Goal: Use online tool/utility: Utilize a website feature to perform a specific function

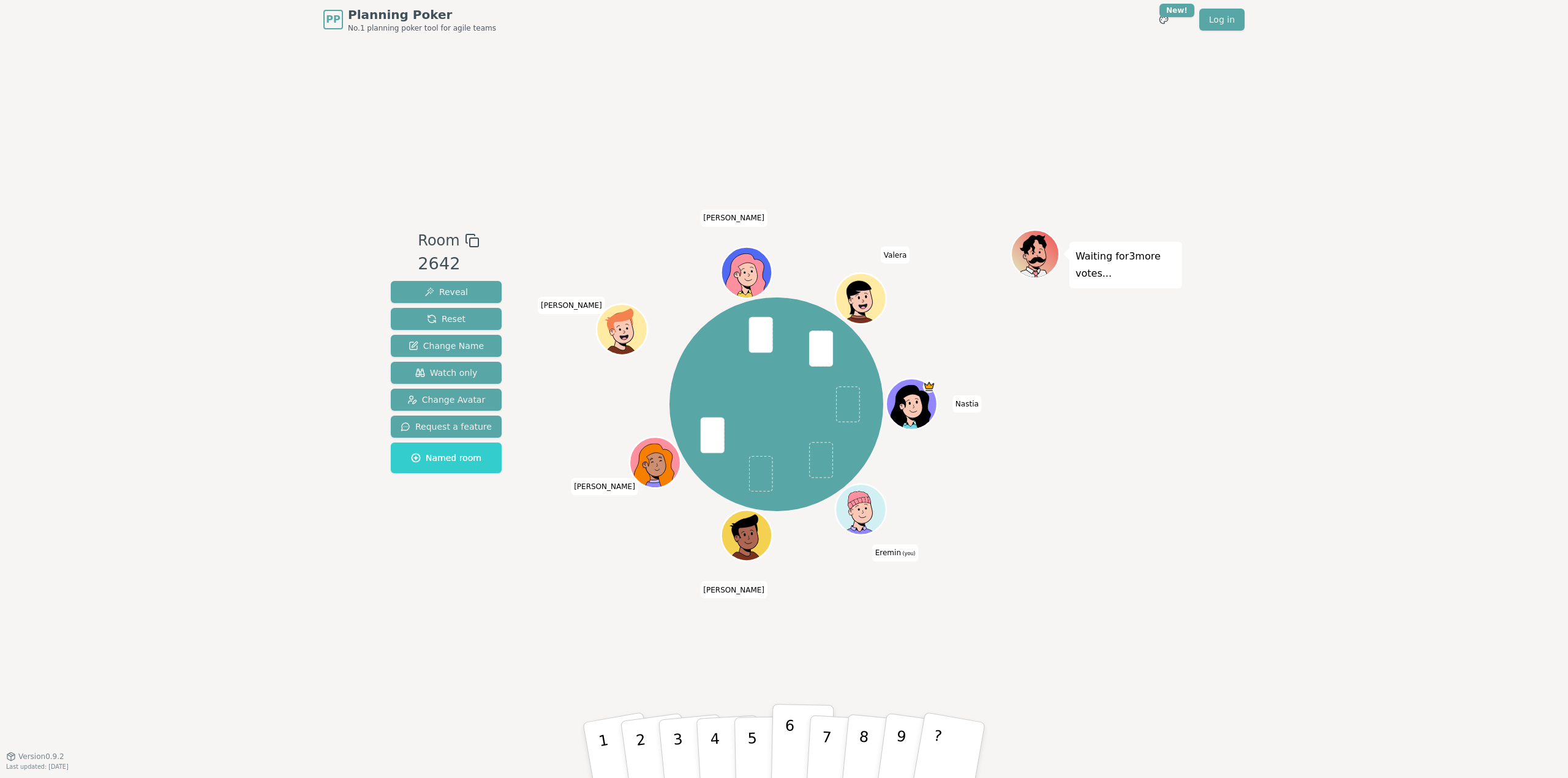
click at [789, 741] on p "6" at bounding box center [788, 750] width 10 height 66
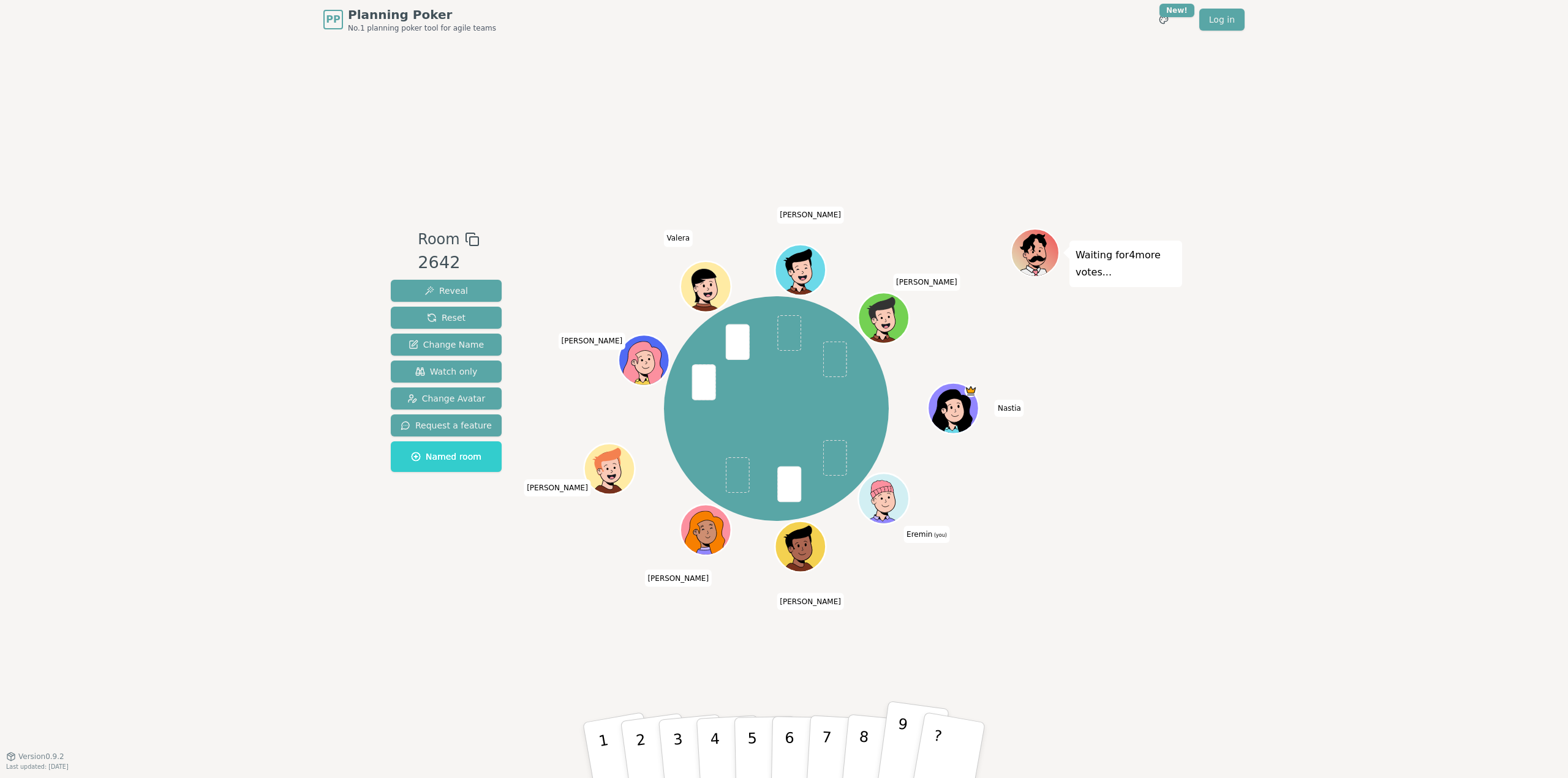
click at [903, 737] on p "9" at bounding box center [900, 749] width 18 height 67
click at [829, 737] on button "7" at bounding box center [839, 751] width 67 height 95
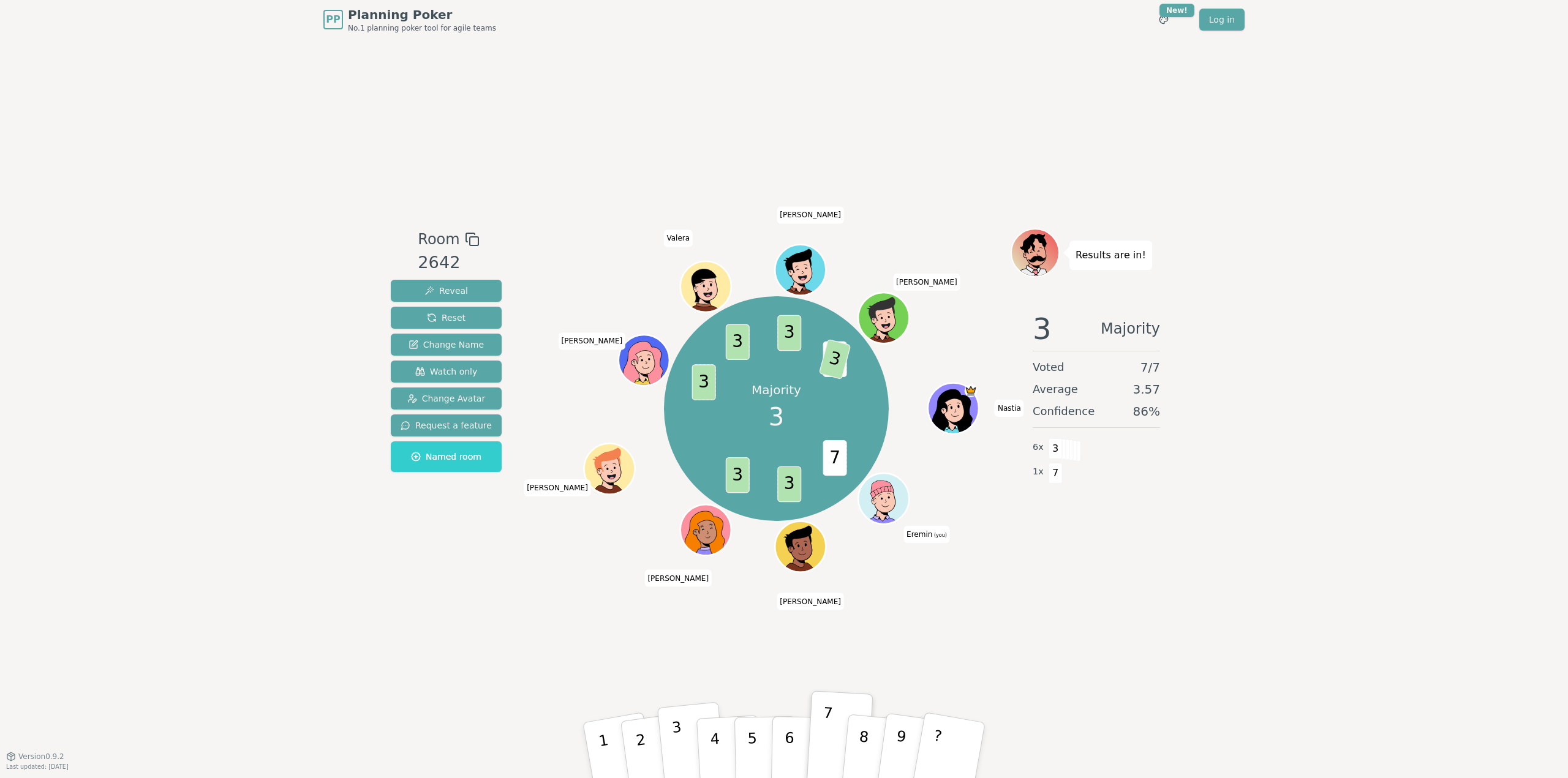
click at [677, 744] on p "3" at bounding box center [678, 751] width 16 height 67
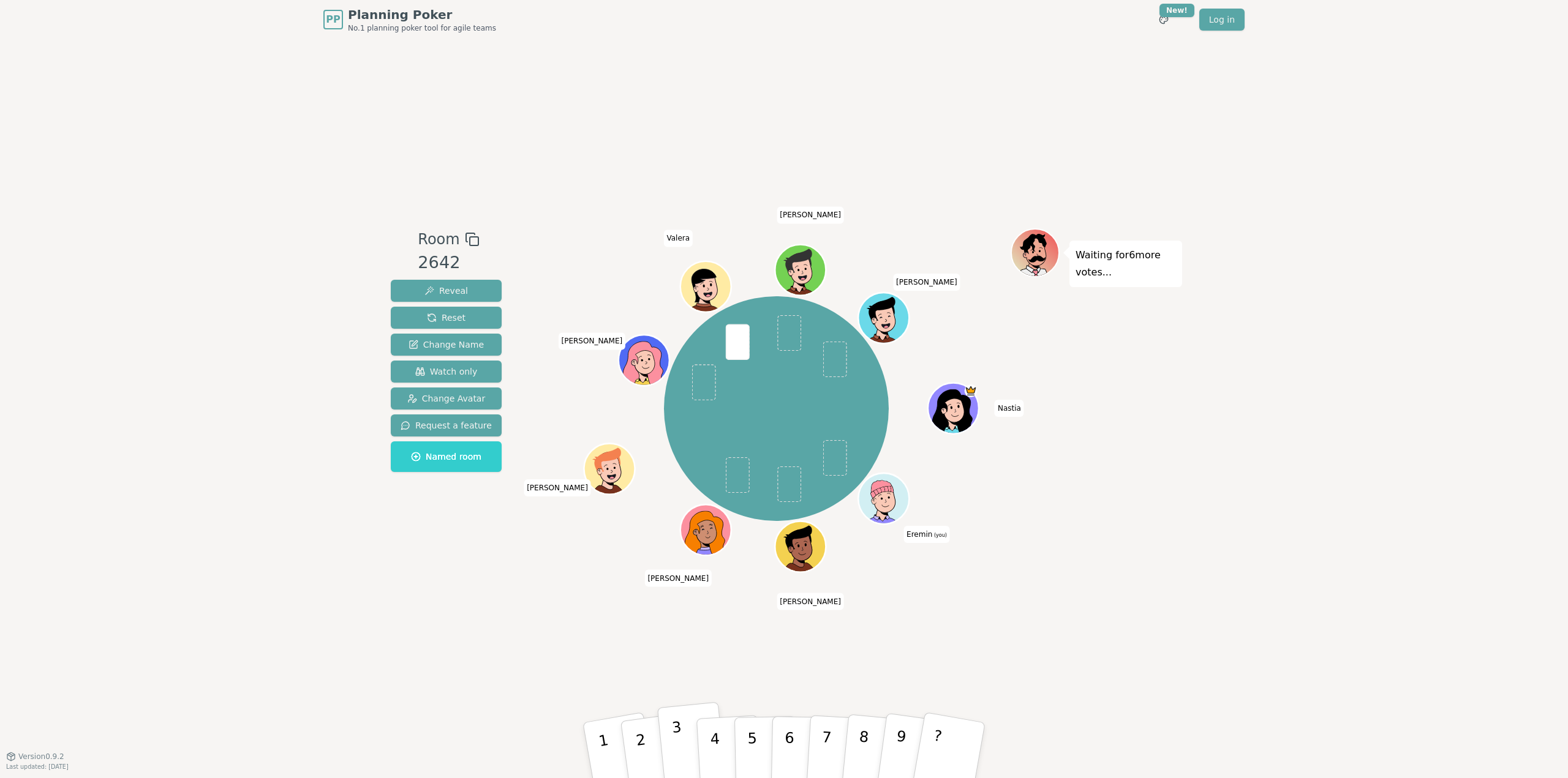
click at [674, 729] on p "3" at bounding box center [678, 751] width 16 height 67
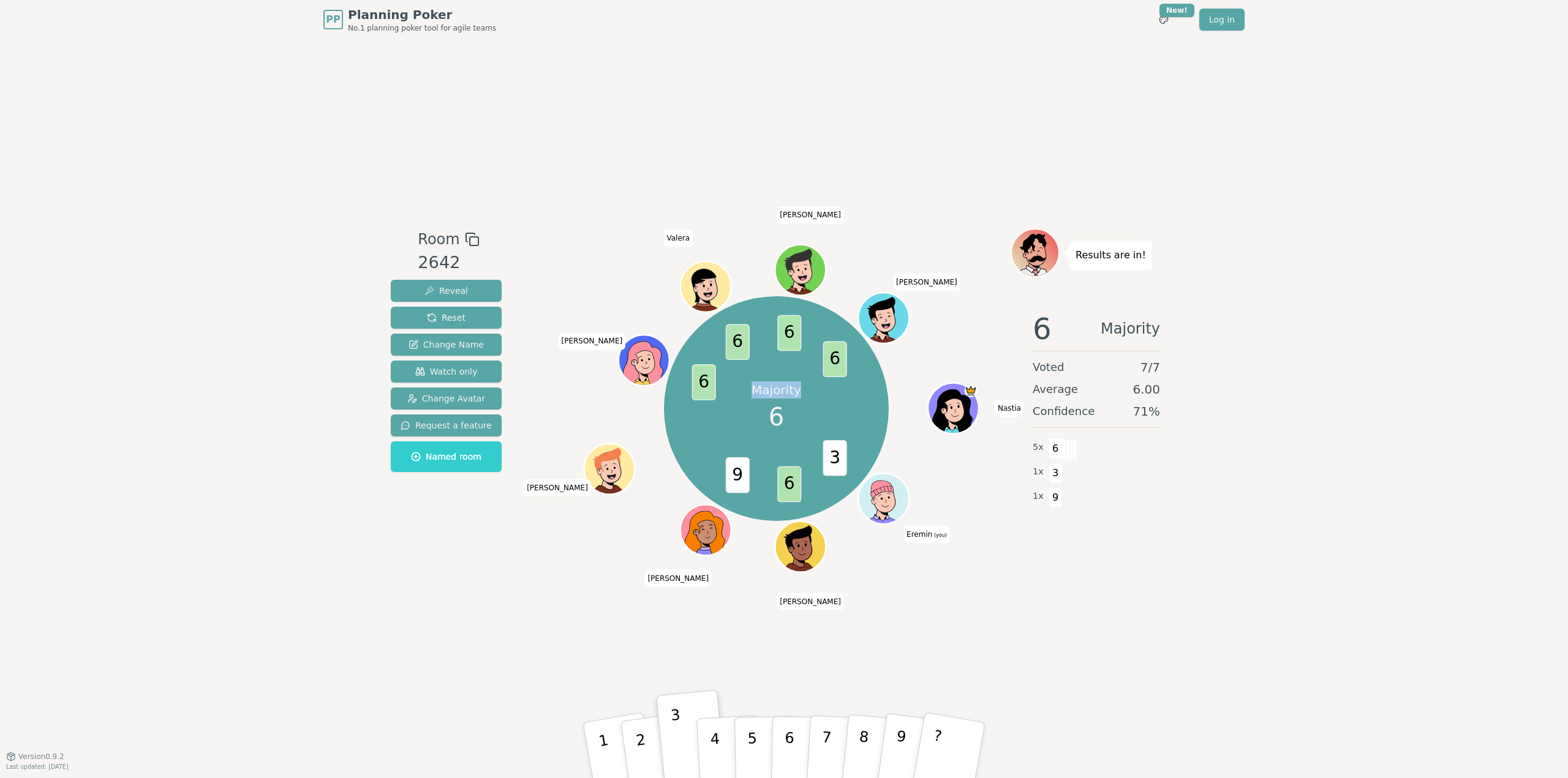
drag, startPoint x: 756, startPoint y: 390, endPoint x: 797, endPoint y: 392, distance: 41.0
click at [797, 392] on p "Majority" at bounding box center [776, 389] width 49 height 17
click at [767, 389] on p "Majority" at bounding box center [776, 389] width 49 height 17
click at [783, 729] on button "6" at bounding box center [802, 751] width 63 height 93
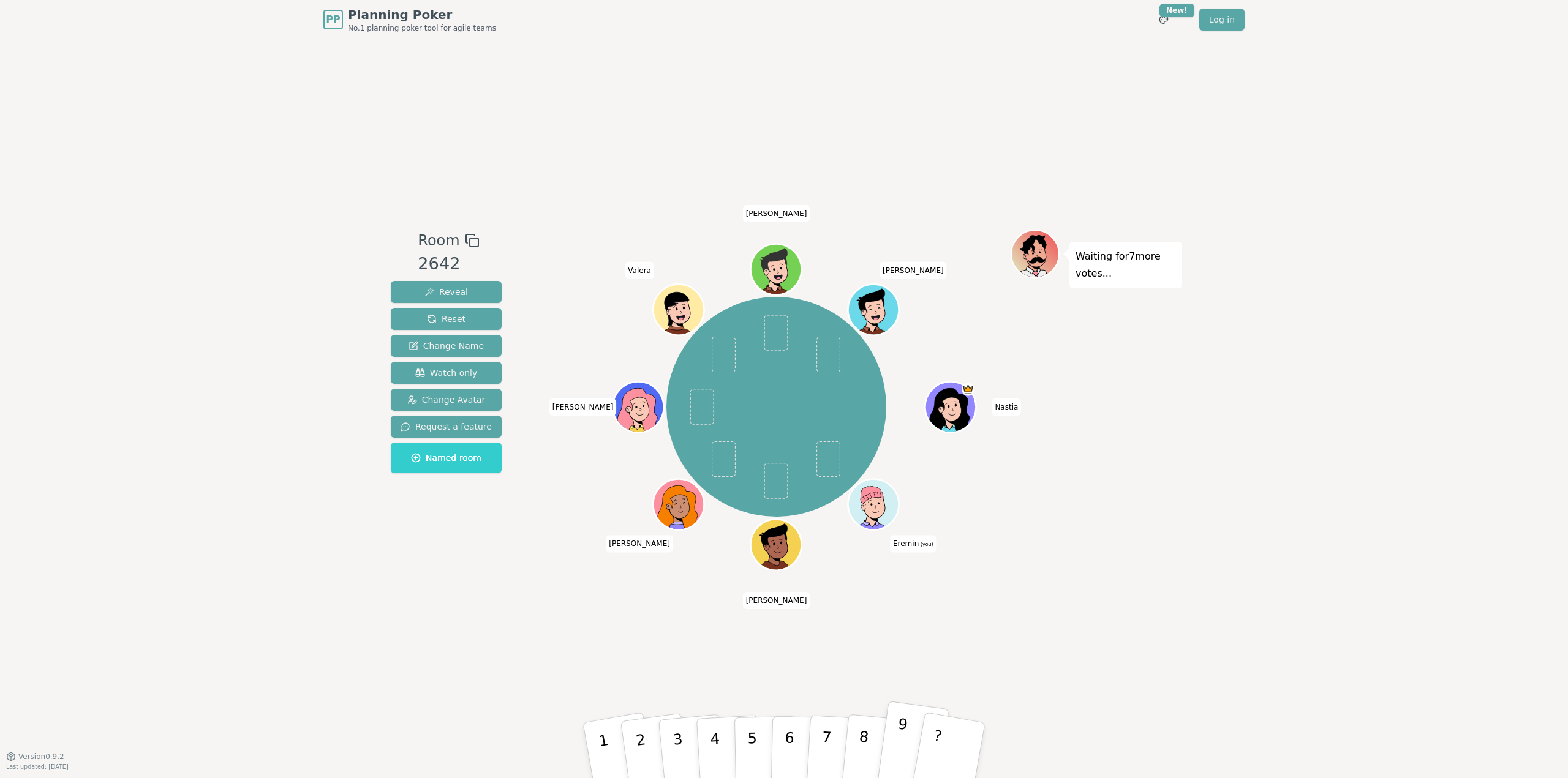
click at [903, 748] on button "9" at bounding box center [913, 751] width 73 height 99
click at [1099, 551] on div "Waiting for 6 more votes..." at bounding box center [1096, 399] width 171 height 337
